Goal: Task Accomplishment & Management: Complete application form

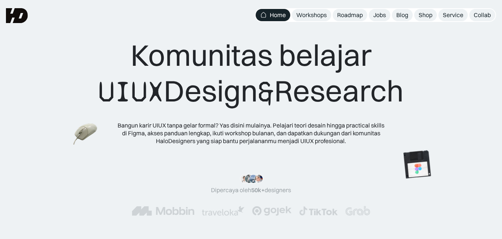
click at [433, 30] on div "Komunitas belajar UIUX Design & Research Bangun karir UIUX tanpa gelar formal? …" at bounding box center [251, 80] width 502 height 160
click at [381, 16] on div "Jobs" at bounding box center [379, 15] width 13 height 8
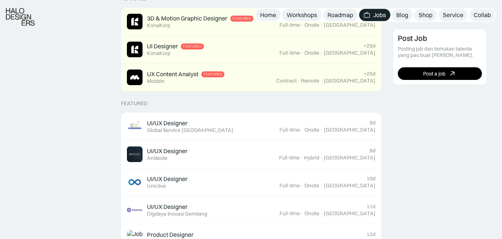
scroll to position [207, 0]
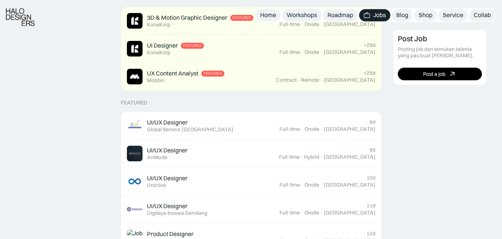
click at [256, 152] on div "UI/UX Designer Featured Antikode" at bounding box center [203, 154] width 152 height 16
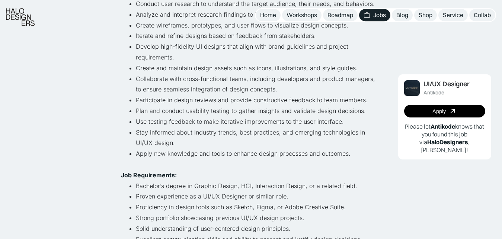
scroll to position [162, 0]
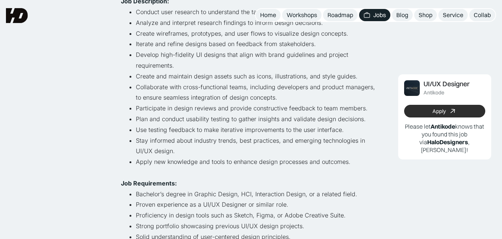
click at [421, 105] on link "Apply" at bounding box center [444, 111] width 81 height 13
